Goal: Check status: Check status

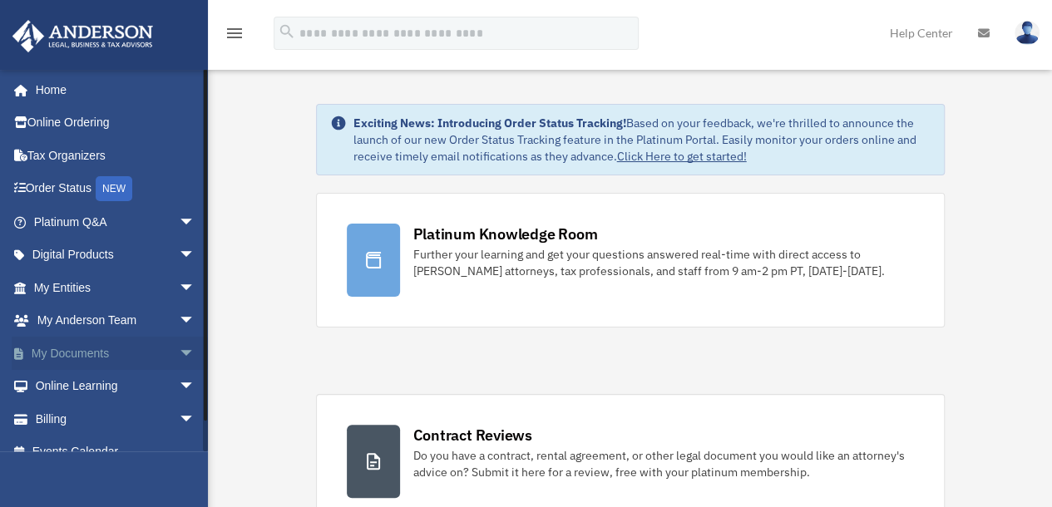
click at [151, 353] on link "My Documents arrow_drop_down" at bounding box center [116, 353] width 209 height 33
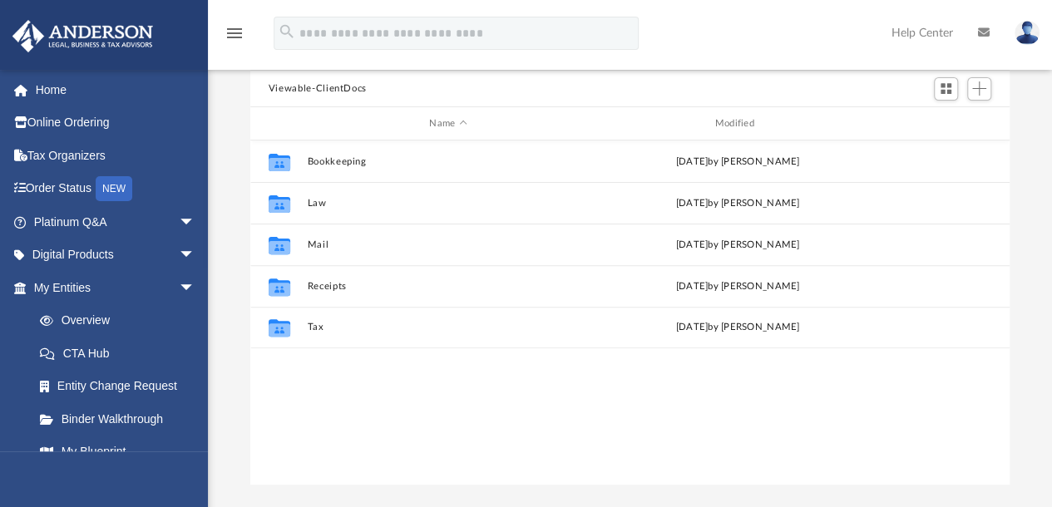
scroll to position [147, 0]
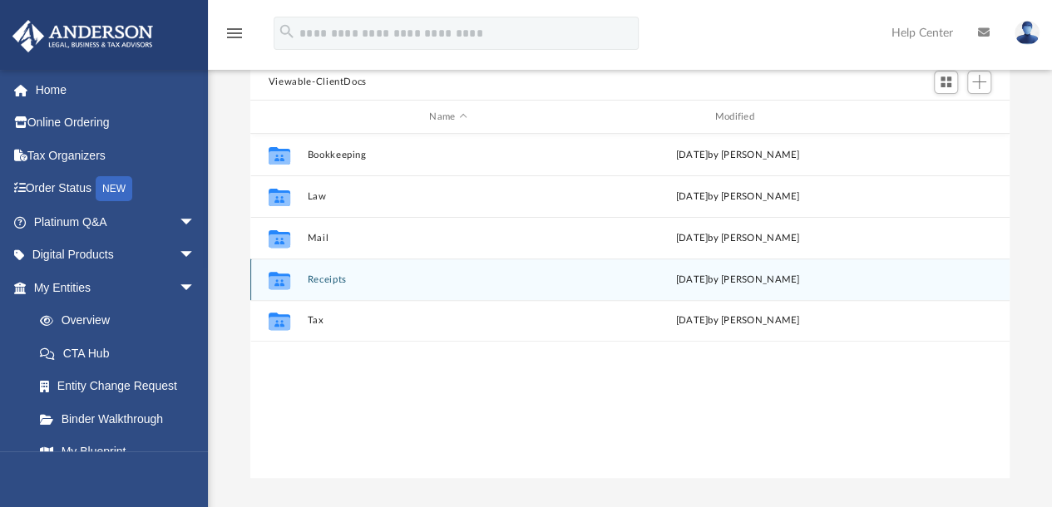
click at [284, 277] on icon "grid" at bounding box center [280, 282] width 22 height 13
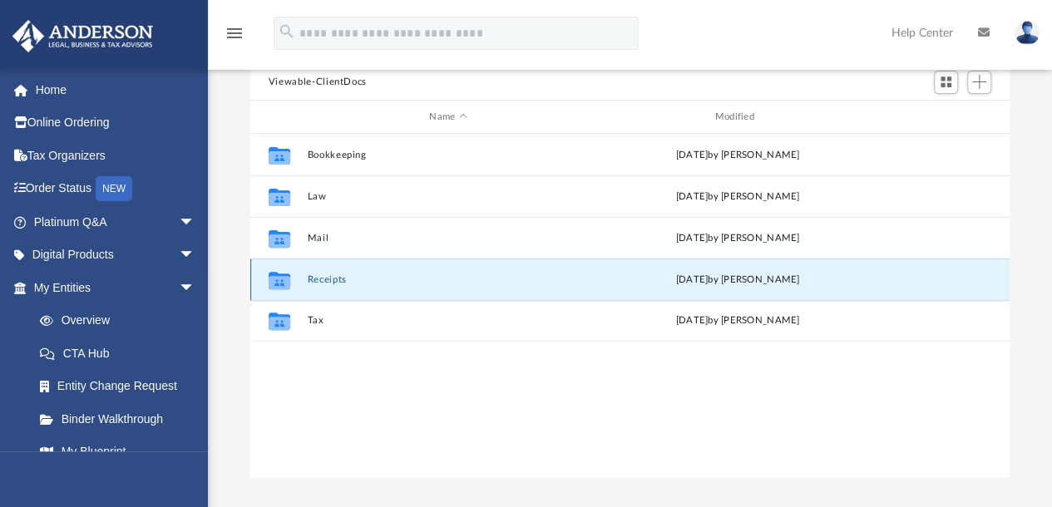
click at [335, 277] on button "Receipts" at bounding box center [448, 279] width 282 height 11
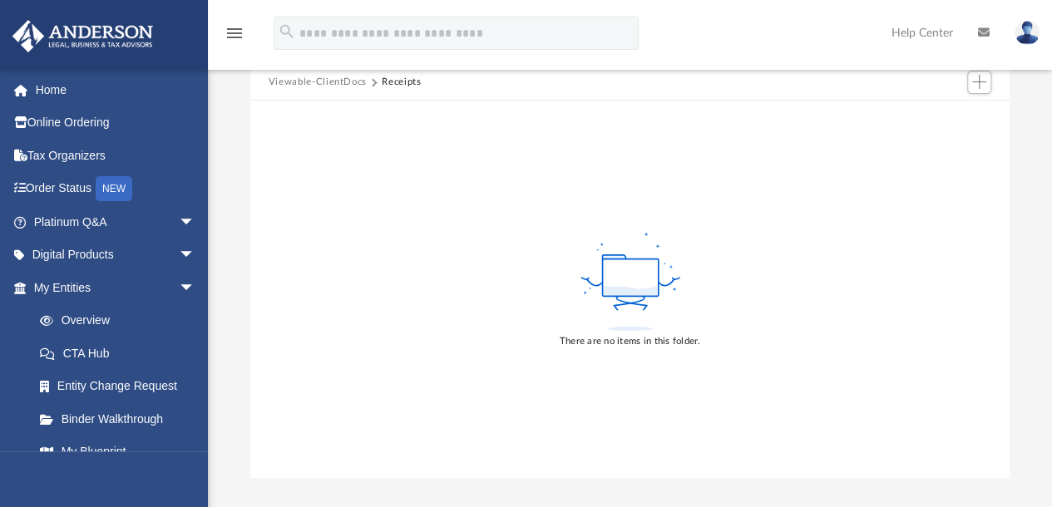
click at [312, 86] on button "Viewable-ClientDocs" at bounding box center [318, 82] width 98 height 15
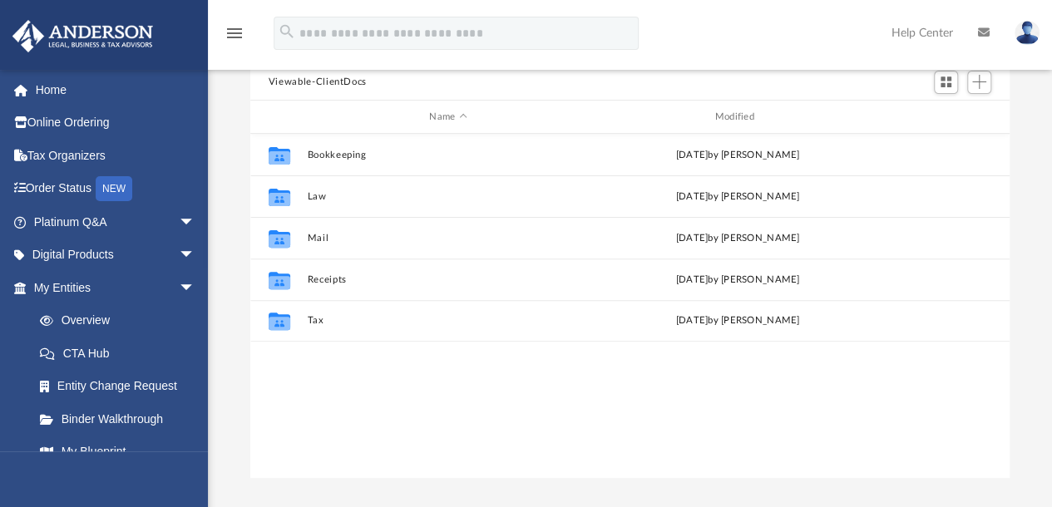
scroll to position [365, 747]
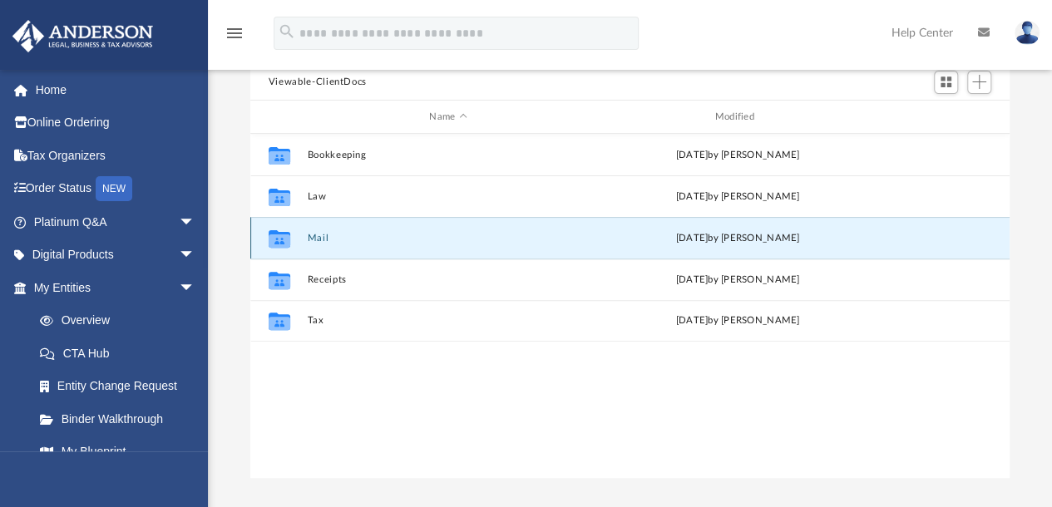
click at [318, 237] on button "Mail" at bounding box center [448, 238] width 282 height 11
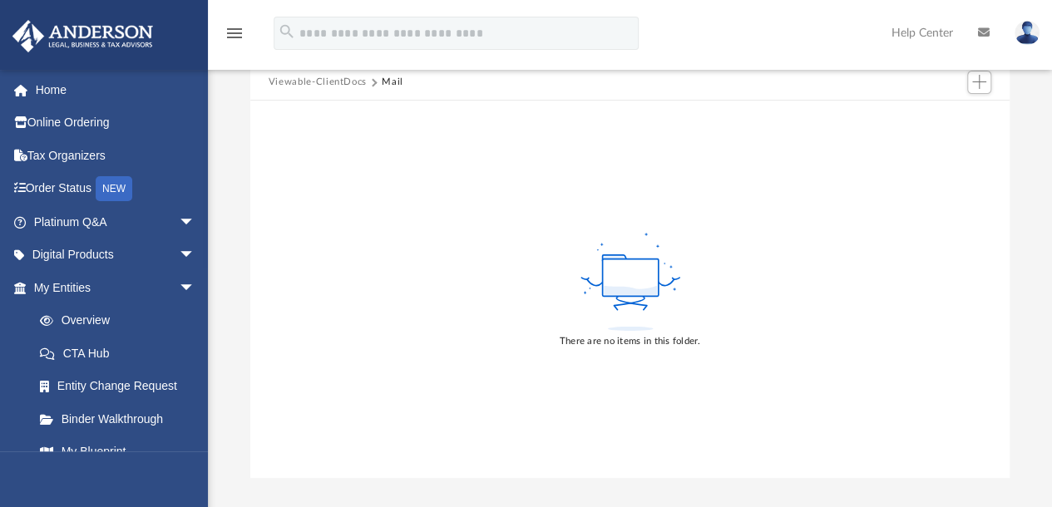
click at [331, 77] on button "Viewable-ClientDocs" at bounding box center [318, 82] width 98 height 15
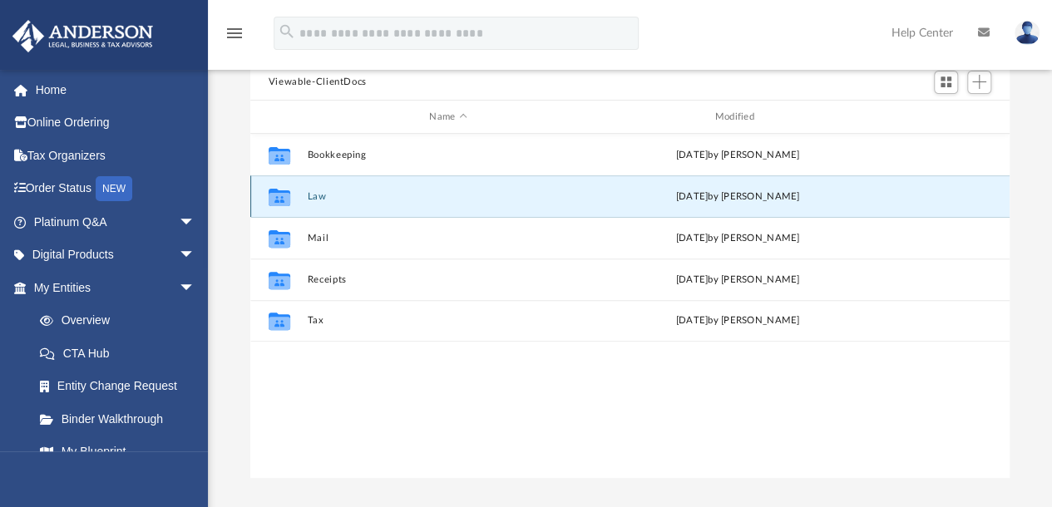
click at [317, 193] on button "Law" at bounding box center [448, 196] width 282 height 11
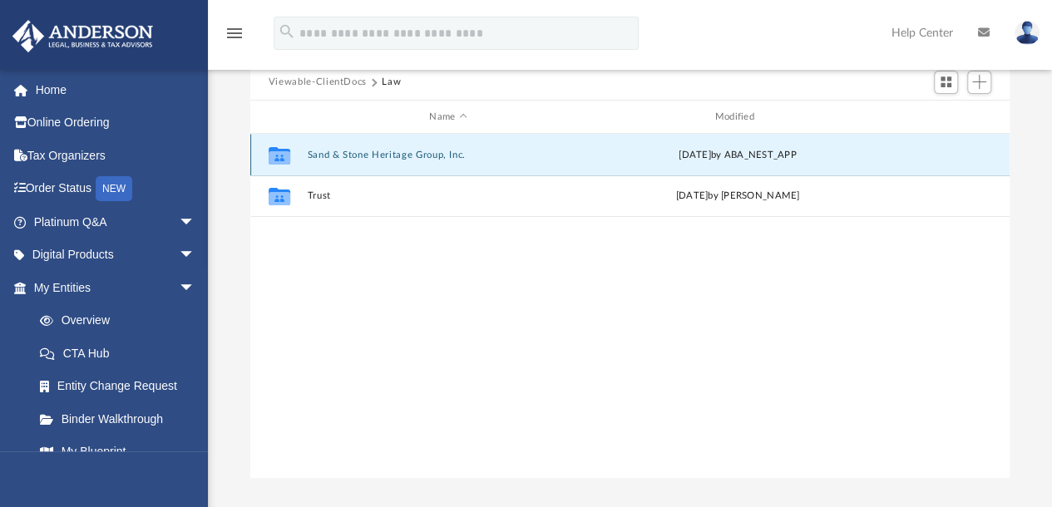
click at [339, 152] on button "Sand & Stone Heritage Group, Inc." at bounding box center [448, 155] width 282 height 11
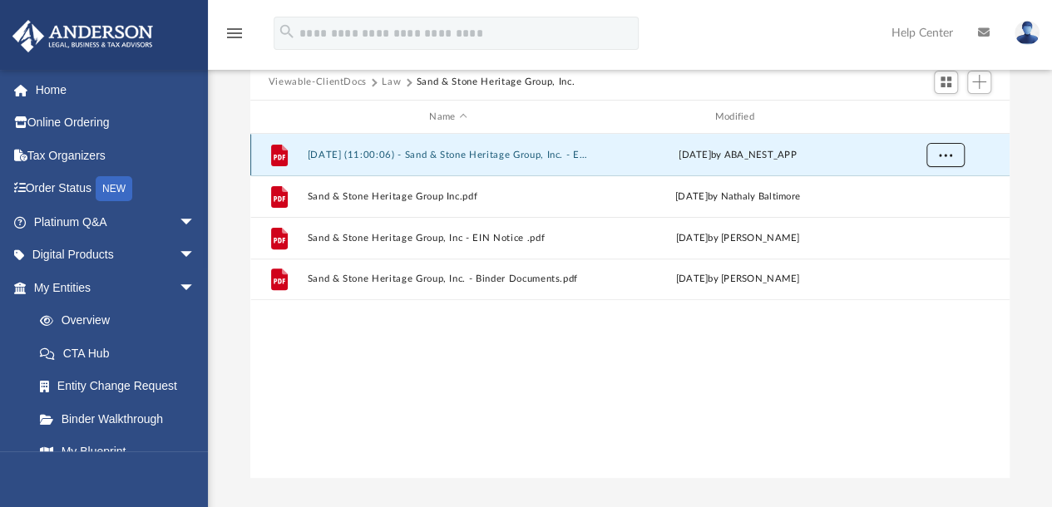
click at [949, 152] on span "More options" at bounding box center [944, 155] width 13 height 9
click at [923, 194] on li "Preview" at bounding box center [930, 188] width 48 height 17
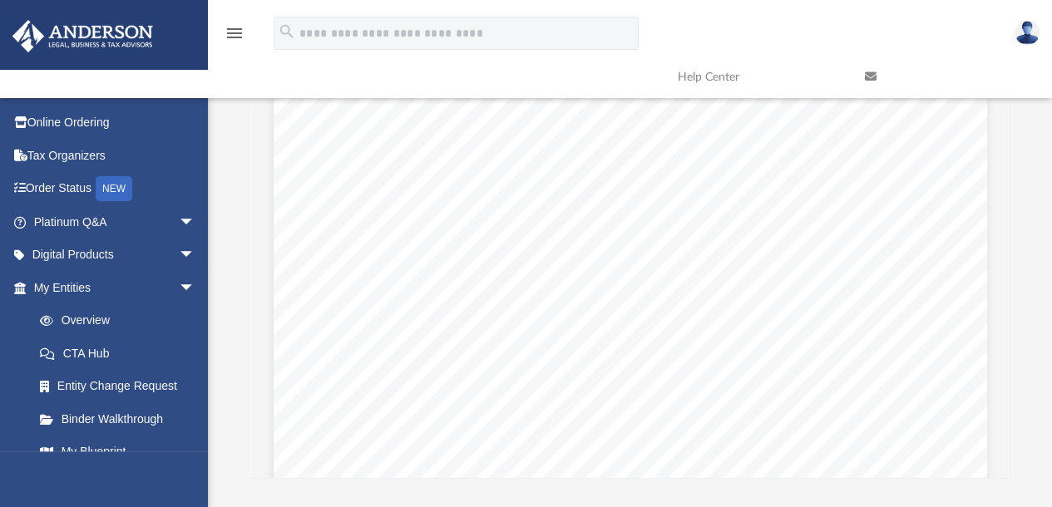
scroll to position [0, 0]
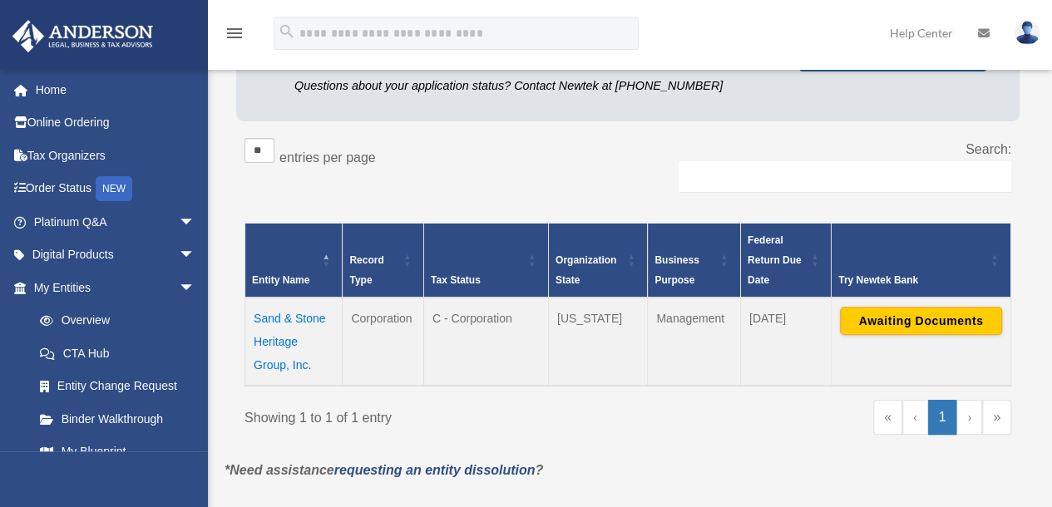
scroll to position [214, 0]
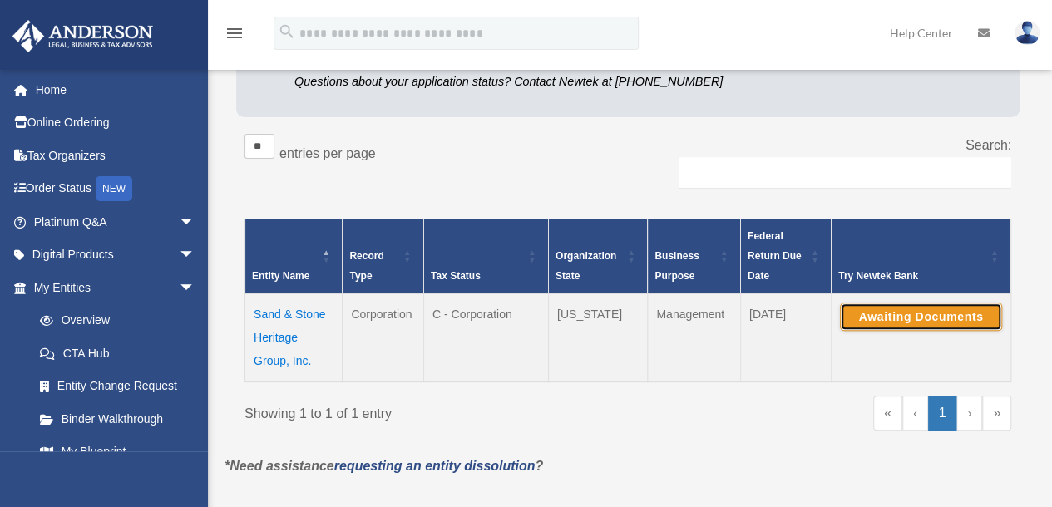
click at [901, 314] on button "Awaiting Documents" at bounding box center [921, 317] width 162 height 28
